Goal: Task Accomplishment & Management: Manage account settings

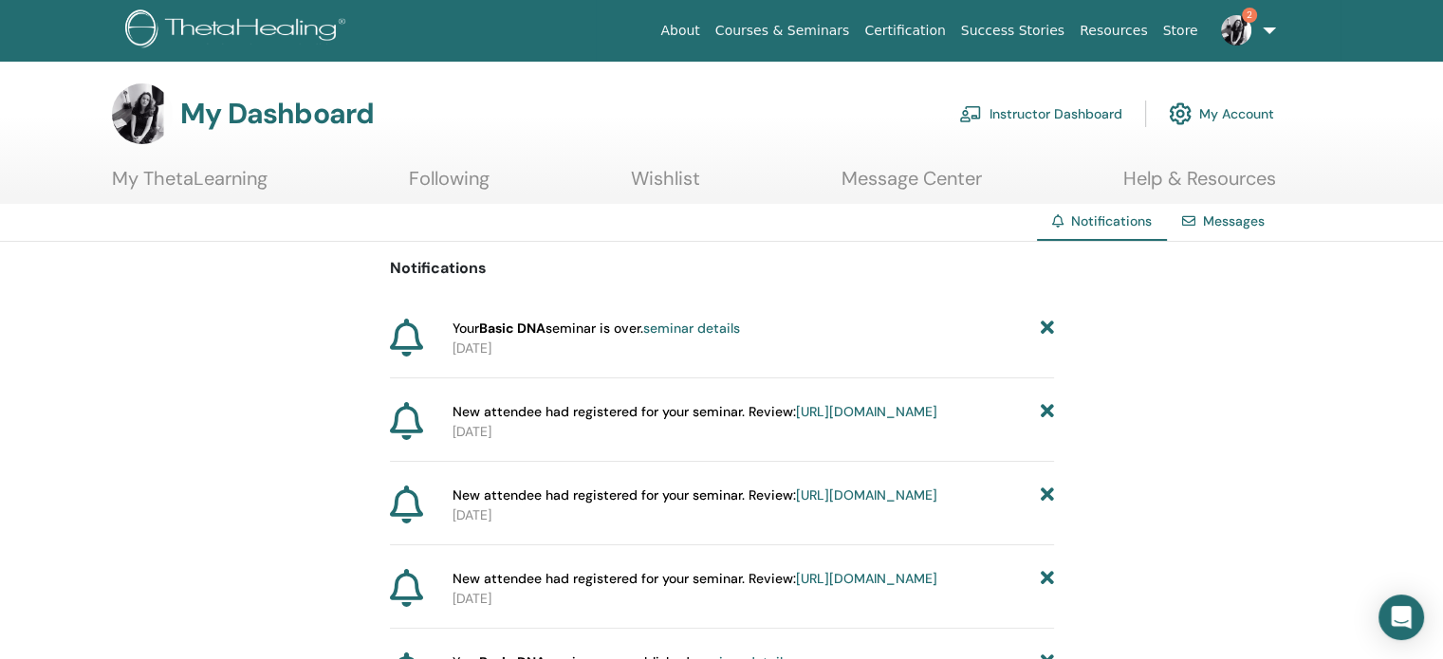
click at [1074, 115] on link "Instructor Dashboard" at bounding box center [1040, 114] width 163 height 42
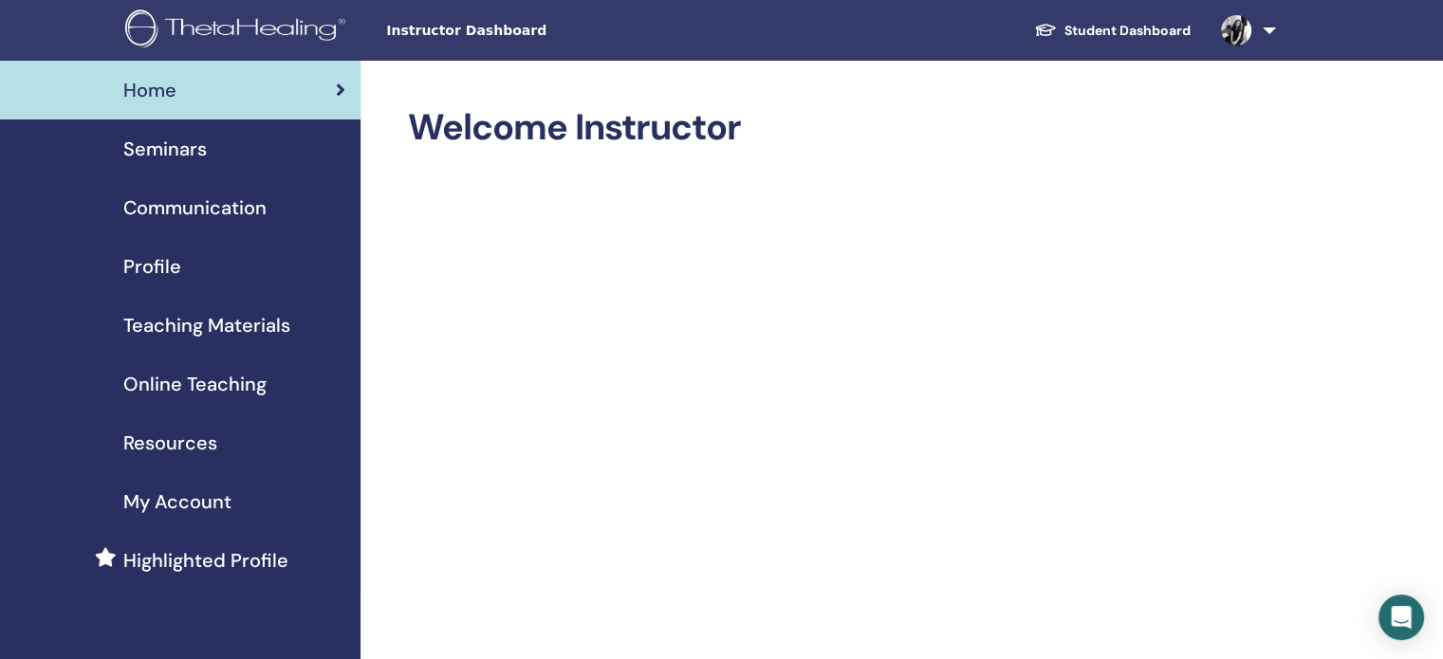
click at [176, 143] on span "Seminars" at bounding box center [164, 149] width 83 height 28
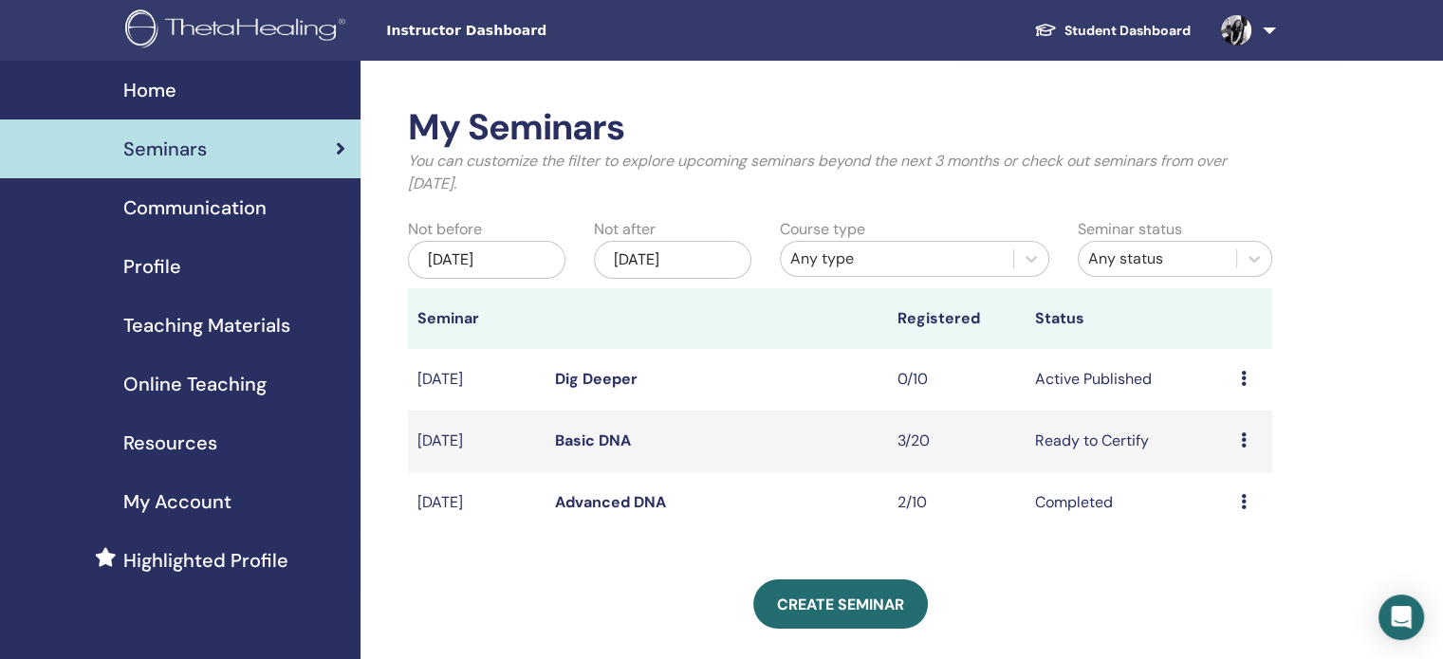
click at [592, 377] on link "Dig Deeper" at bounding box center [596, 379] width 83 height 20
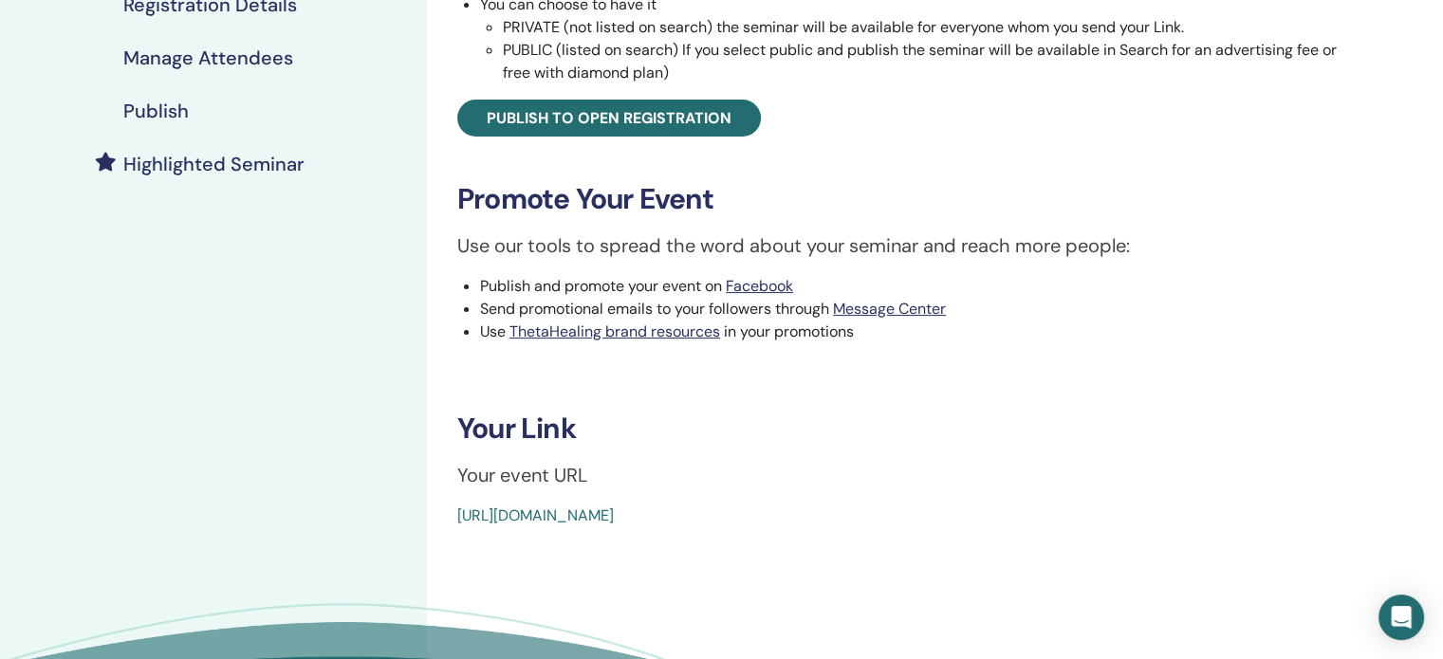
scroll to position [569, 0]
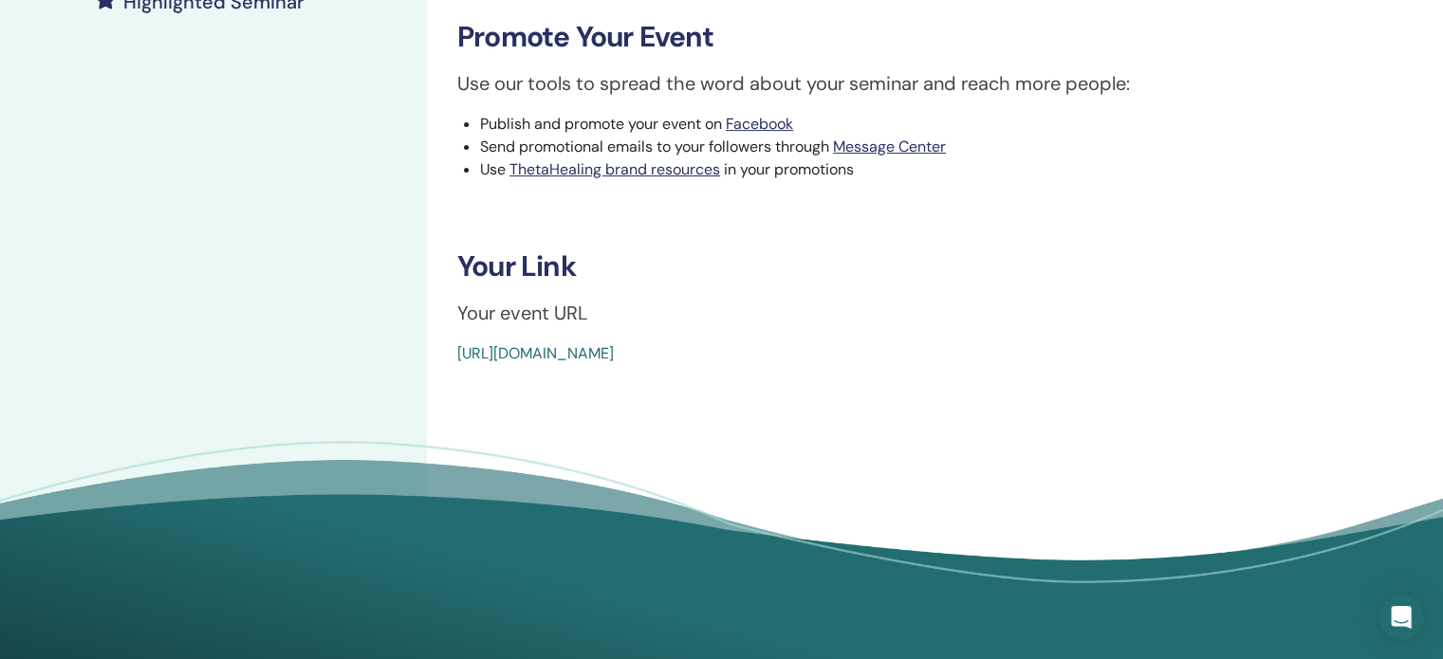
drag, startPoint x: 887, startPoint y: 352, endPoint x: 443, endPoint y: 356, distance: 444.0
copy link "https://www.thetahealing.com/seminar-375272-details.html"
